Goal: Transaction & Acquisition: Purchase product/service

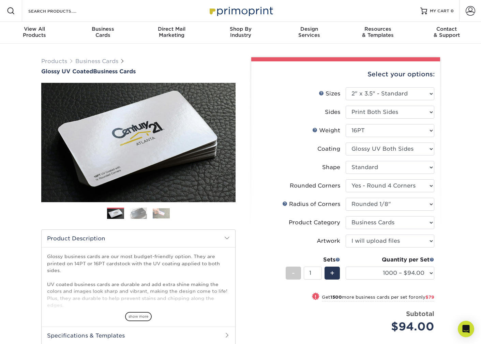
select select "2.00x3.50"
select select "7672df9e-0e0a-464d-8e1f-920c575e4da3"
select select "589680c7-ee9a-431b-9d12-d7aeb1386a97"
select select "3b5148f1-0588-4f88-a218-97bcfdce65c1"
select select "upload"
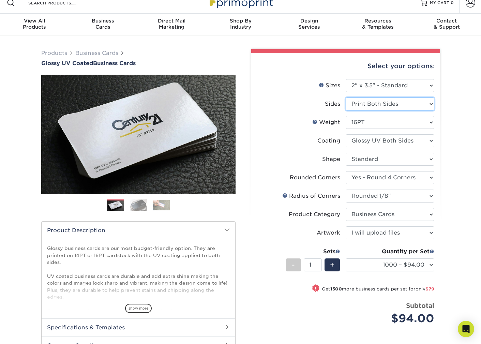
click at [376, 105] on select "Please Select Print Both Sides Print Front Only" at bounding box center [389, 103] width 89 height 13
click at [411, 264] on select "100* – $16.00 250* – $39.00 500 – $77.00 1000 – $94.00 2500 – $173.00 5000 – $2…" at bounding box center [389, 264] width 89 height 13
select select "100* – $16.00"
click at [345, 258] on select "100* – $16.00 250* – $39.00 500 – $77.00 1000 – $94.00 2500 – $173.00 5000 – $2…" at bounding box center [389, 264] width 89 height 13
click at [361, 104] on select "Please Select Print Both Sides Print Front Only" at bounding box center [389, 103] width 89 height 13
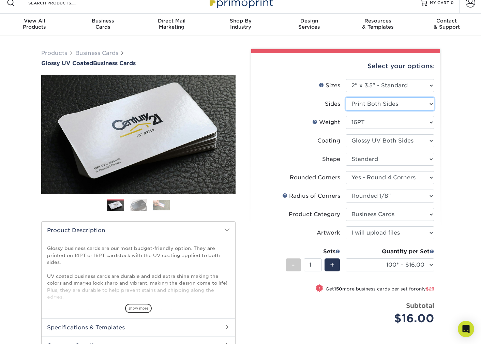
select select "32d3c223-f82c-492b-b915-ba065a00862f"
click at [345, 97] on select "Please Select Print Both Sides Print Front Only" at bounding box center [389, 103] width 89 height 13
select select "-1"
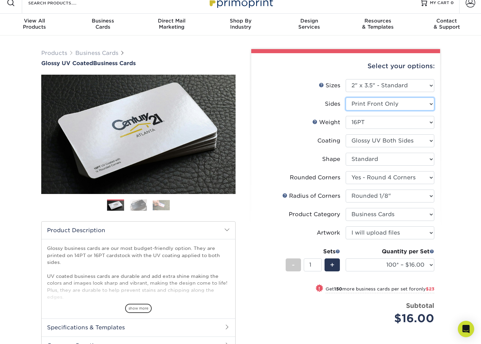
select select "-1"
select select
select select "-1"
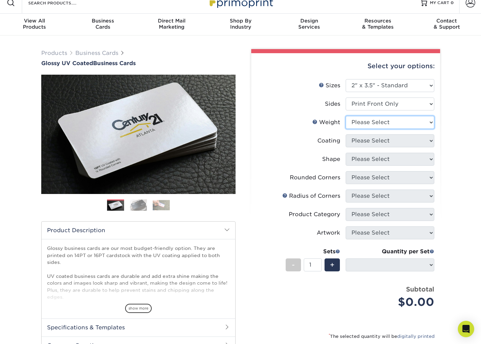
click at [373, 124] on select "Please Select 16PT 14PT" at bounding box center [389, 122] width 89 height 13
select select "16PT"
click at [345, 116] on select "Please Select 16PT 14PT" at bounding box center [389, 122] width 89 height 13
select select
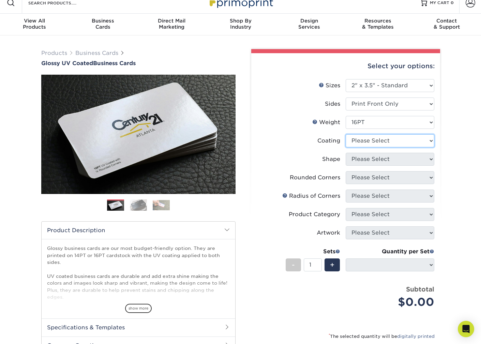
click at [377, 142] on select at bounding box center [389, 140] width 89 height 13
select select "ae367451-b2b8-45df-a344-0f05b6a12993"
click at [345, 134] on select at bounding box center [389, 140] width 89 height 13
select select
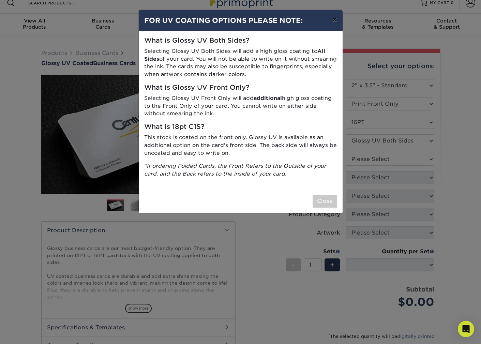
click at [333, 21] on button "×" at bounding box center [334, 19] width 16 height 19
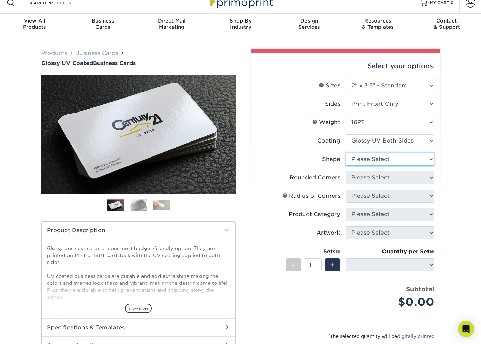
click at [359, 158] on select "Please Select Standard" at bounding box center [389, 159] width 89 height 13
select select "standard"
click at [345, 153] on select "Please Select Standard" at bounding box center [389, 159] width 89 height 13
select select
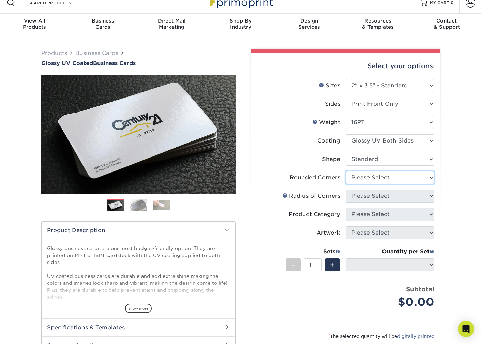
click at [360, 178] on select "Please Select Yes - Round 2 Corners Yes - Round 4 Corners No" at bounding box center [389, 177] width 89 height 13
select select "7672df9e-0e0a-464d-8e1f-920c575e4da3"
click at [345, 171] on select "Please Select Yes - Round 2 Corners Yes - Round 4 Corners No" at bounding box center [389, 177] width 89 height 13
select select "-1"
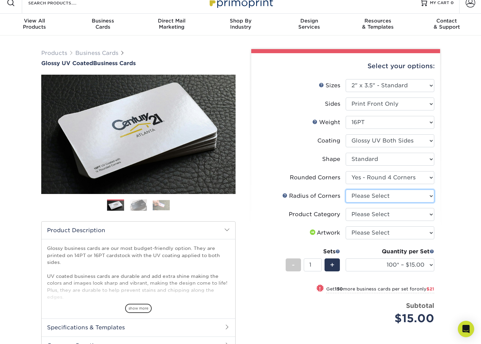
click at [374, 196] on select "Please Select Rounded 1/8" Rounded 1/4"" at bounding box center [389, 195] width 89 height 13
select select "589680c7-ee9a-431b-9d12-d7aeb1386a97"
click at [345, 189] on select "Please Select Rounded 1/8" Rounded 1/4"" at bounding box center [389, 195] width 89 height 13
click at [375, 213] on select "Please Select Business Cards" at bounding box center [389, 214] width 89 height 13
select select "3b5148f1-0588-4f88-a218-97bcfdce65c1"
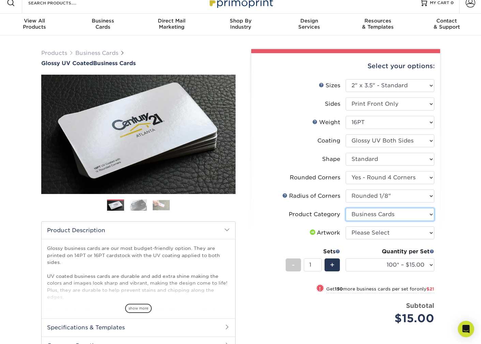
click at [345, 208] on select "Please Select Business Cards" at bounding box center [389, 214] width 89 height 13
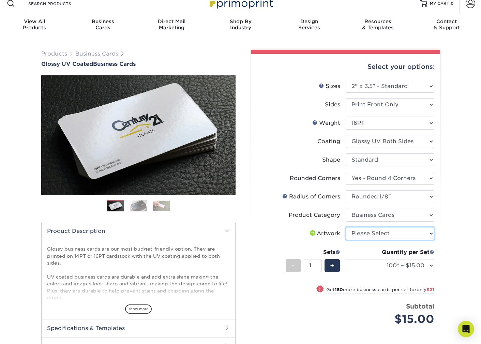
click at [370, 233] on select "Please Select I will upload files I need a design - $100" at bounding box center [389, 233] width 89 height 13
select select "upload"
click at [345, 227] on select "Please Select I will upload files I need a design - $100" at bounding box center [389, 233] width 89 height 13
